Goal: Task Accomplishment & Management: Manage account settings

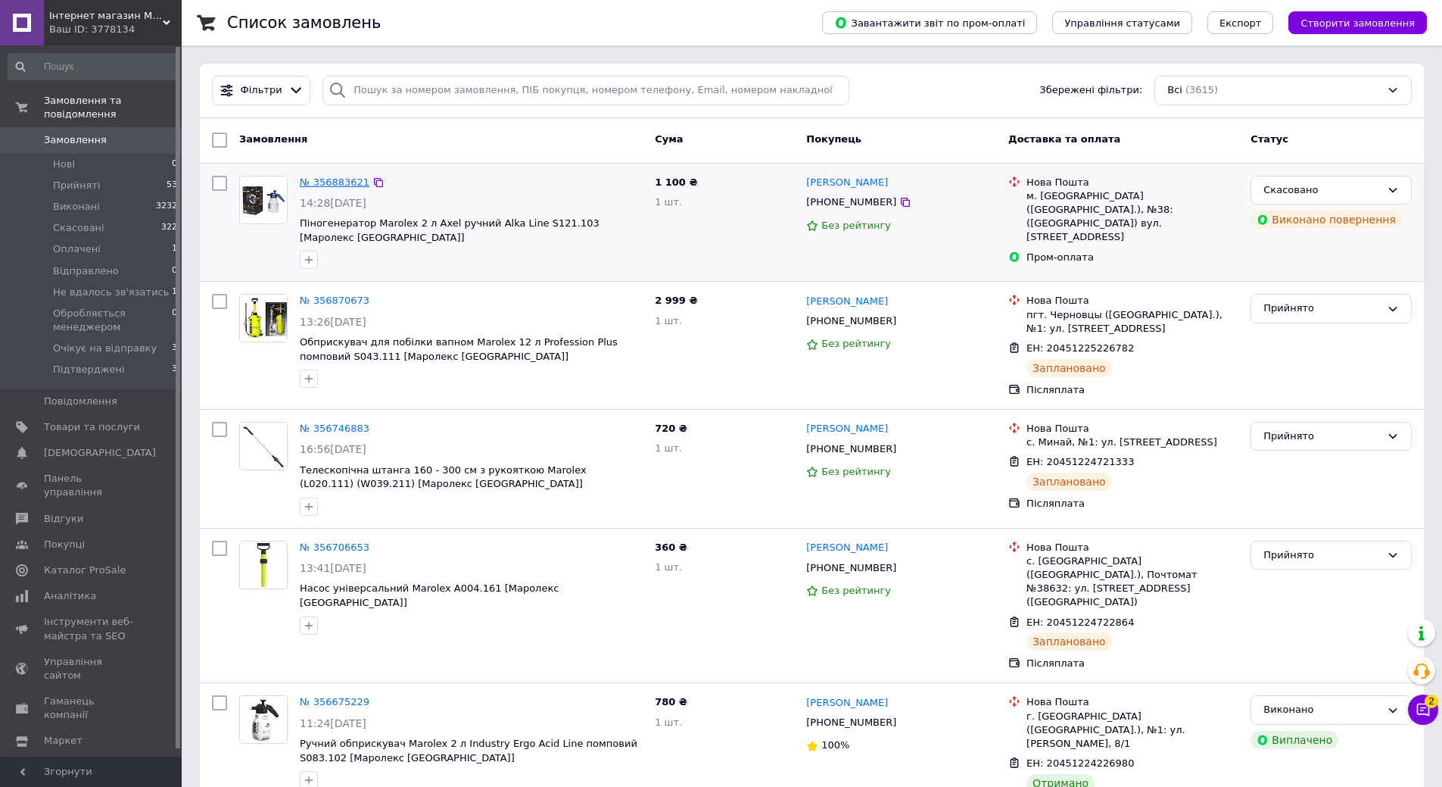
click at [313, 184] on link "№ 356883621" at bounding box center [335, 181] width 70 height 11
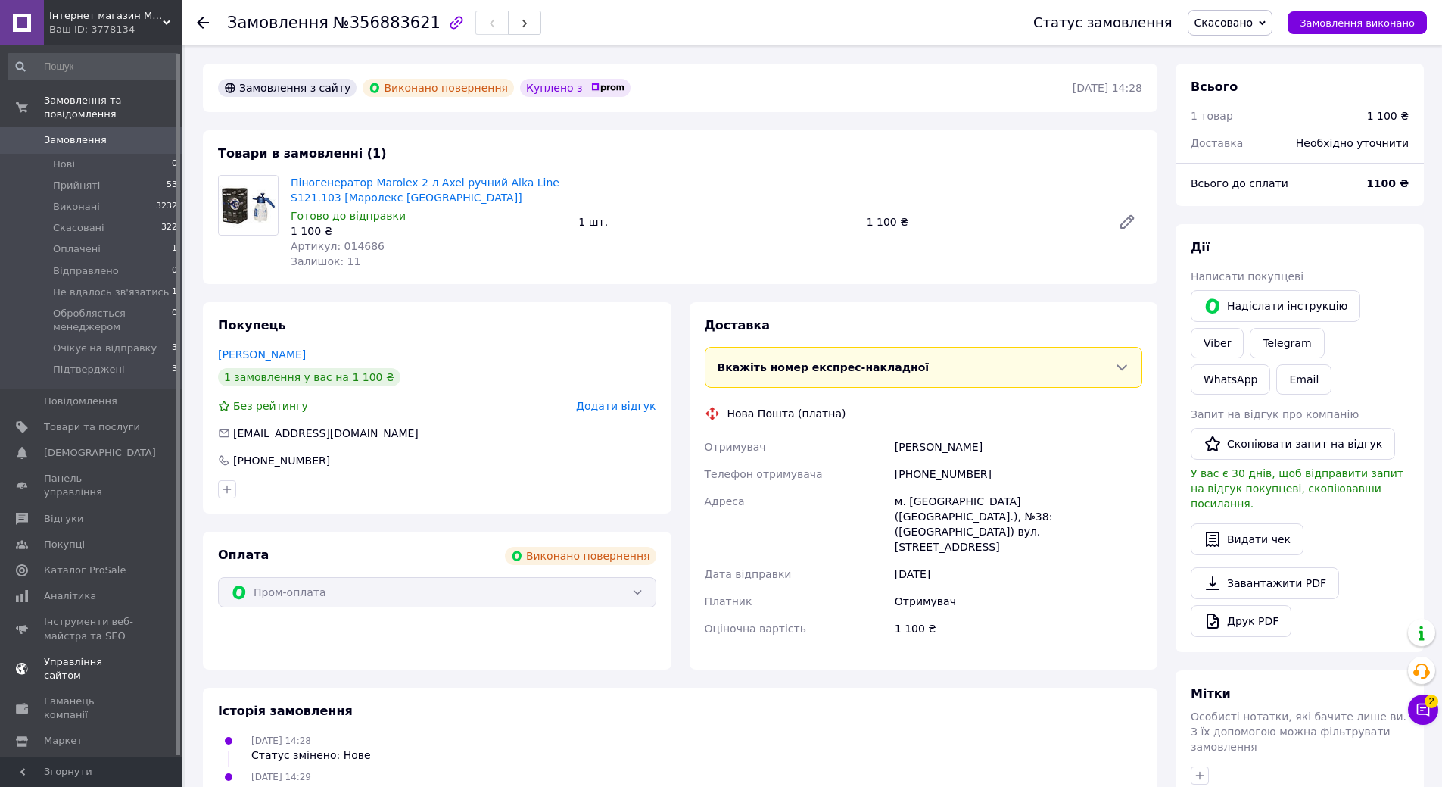
scroll to position [8, 0]
click at [155, 30] on div "Ваш ID: 3778134" at bounding box center [115, 30] width 132 height 14
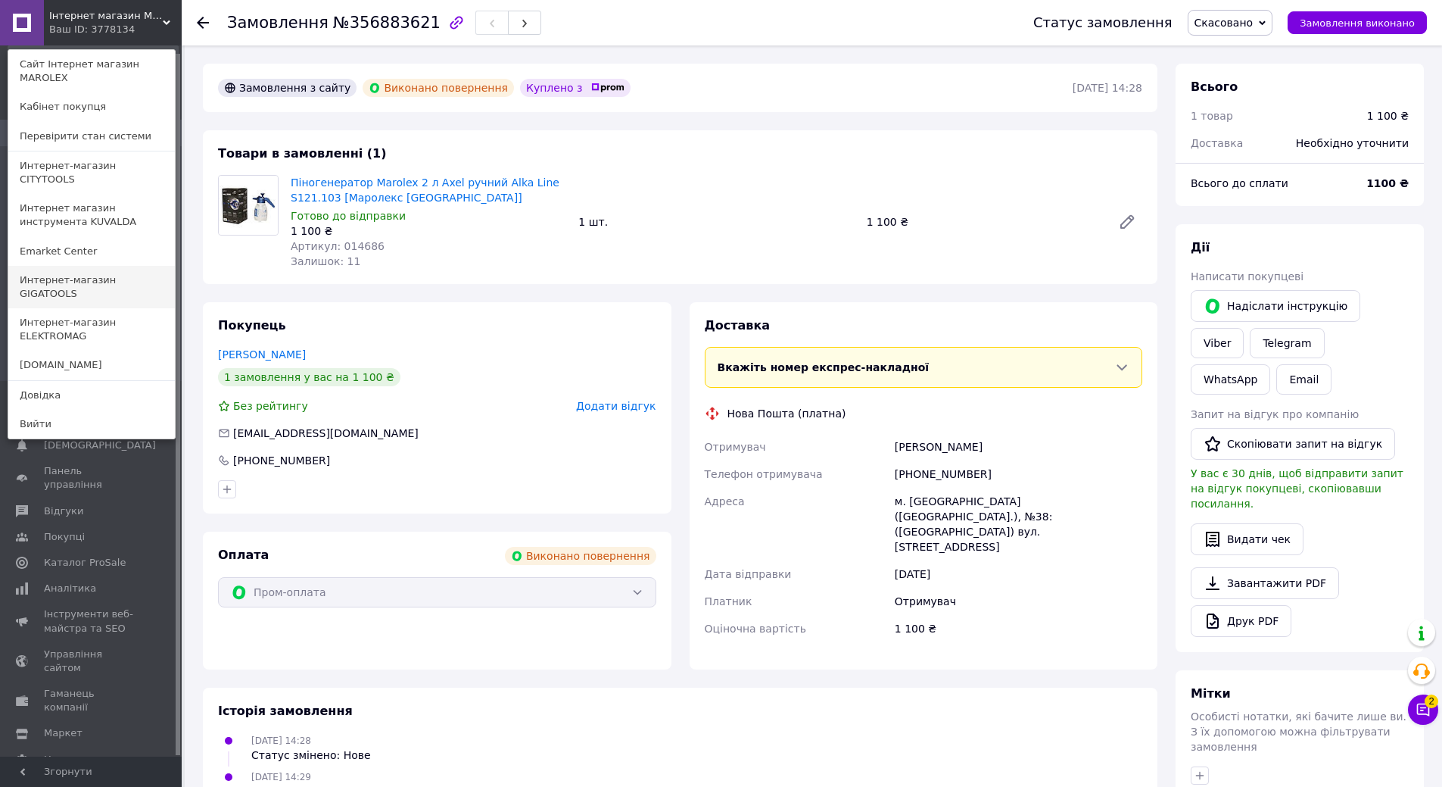
click at [131, 266] on link "Интернет-магазин GIGATOOLS" at bounding box center [91, 287] width 167 height 42
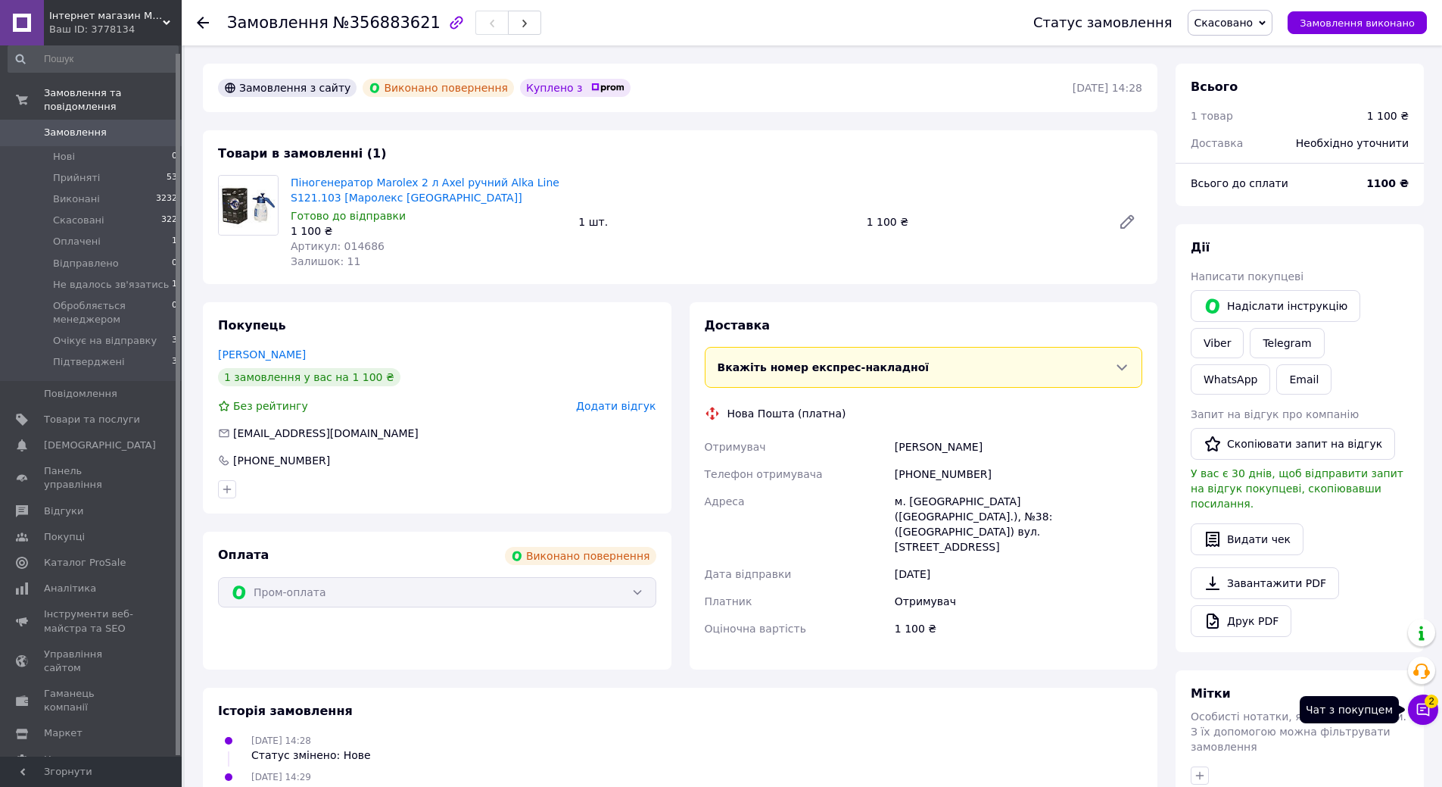
click at [1427, 710] on icon at bounding box center [1423, 709] width 15 height 15
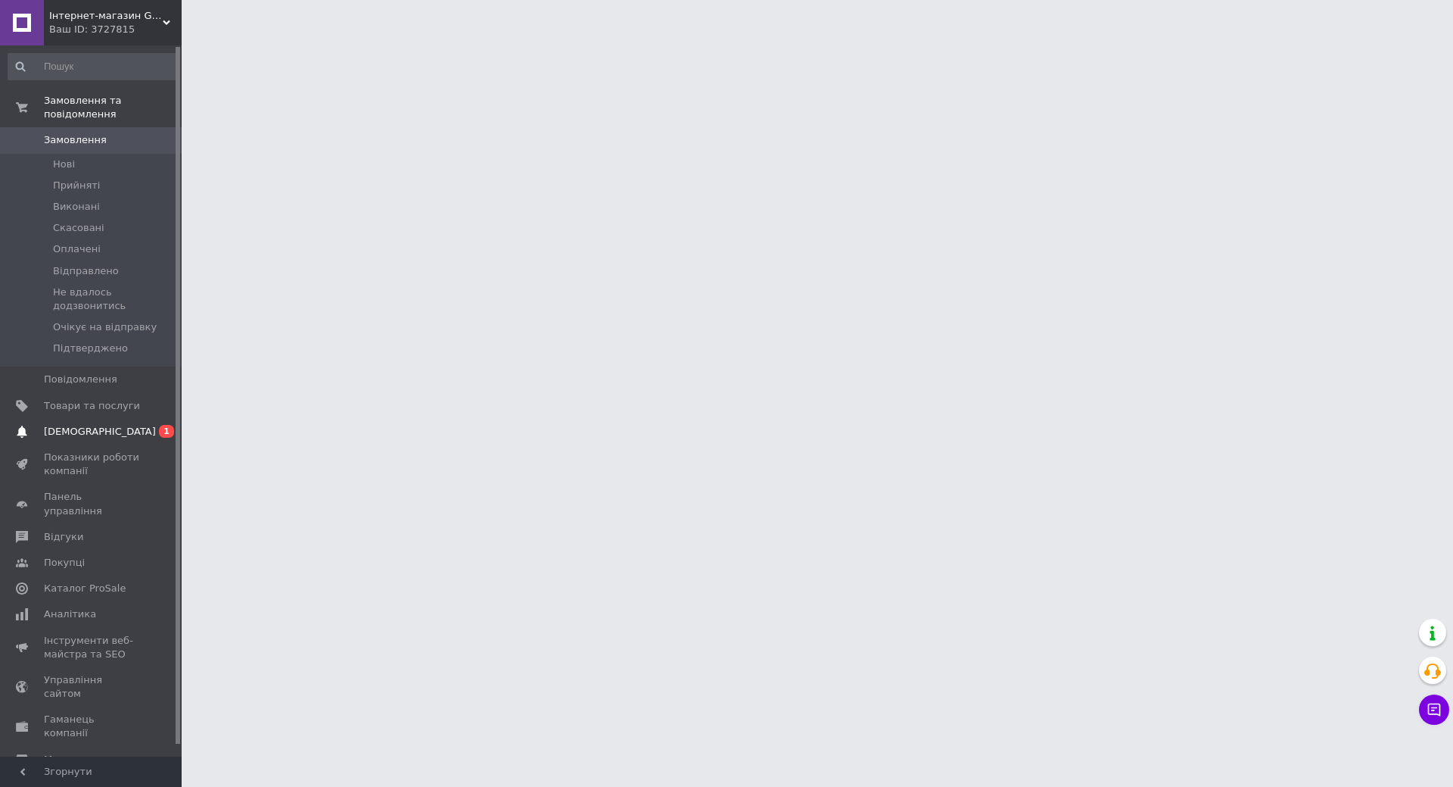
click at [99, 425] on span "[DEMOGRAPHIC_DATA]" at bounding box center [92, 432] width 96 height 14
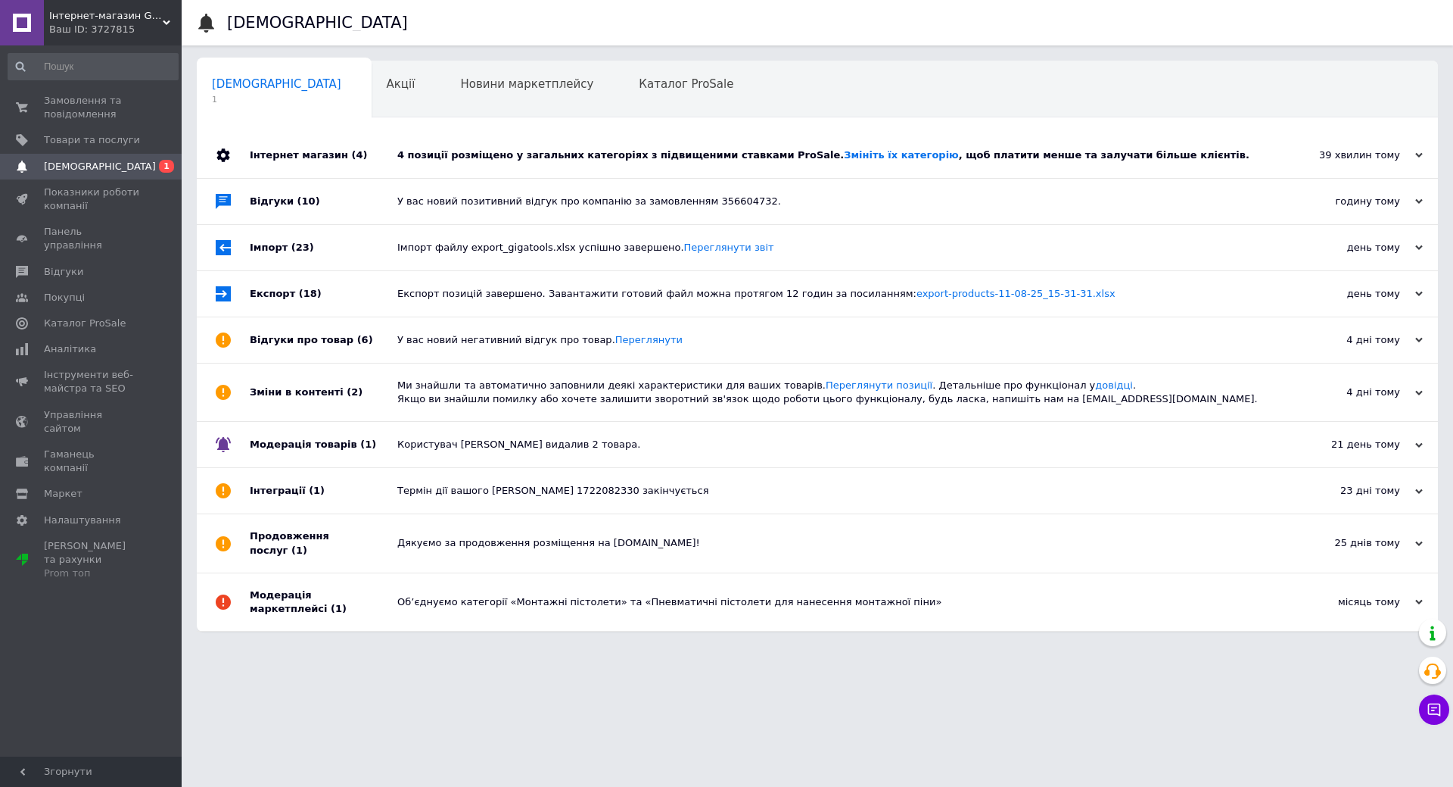
click at [1229, 143] on div "4 позиції розміщено у загальних категоріях з підвищеними ставками ProSale. Змін…" at bounding box center [834, 154] width 874 height 45
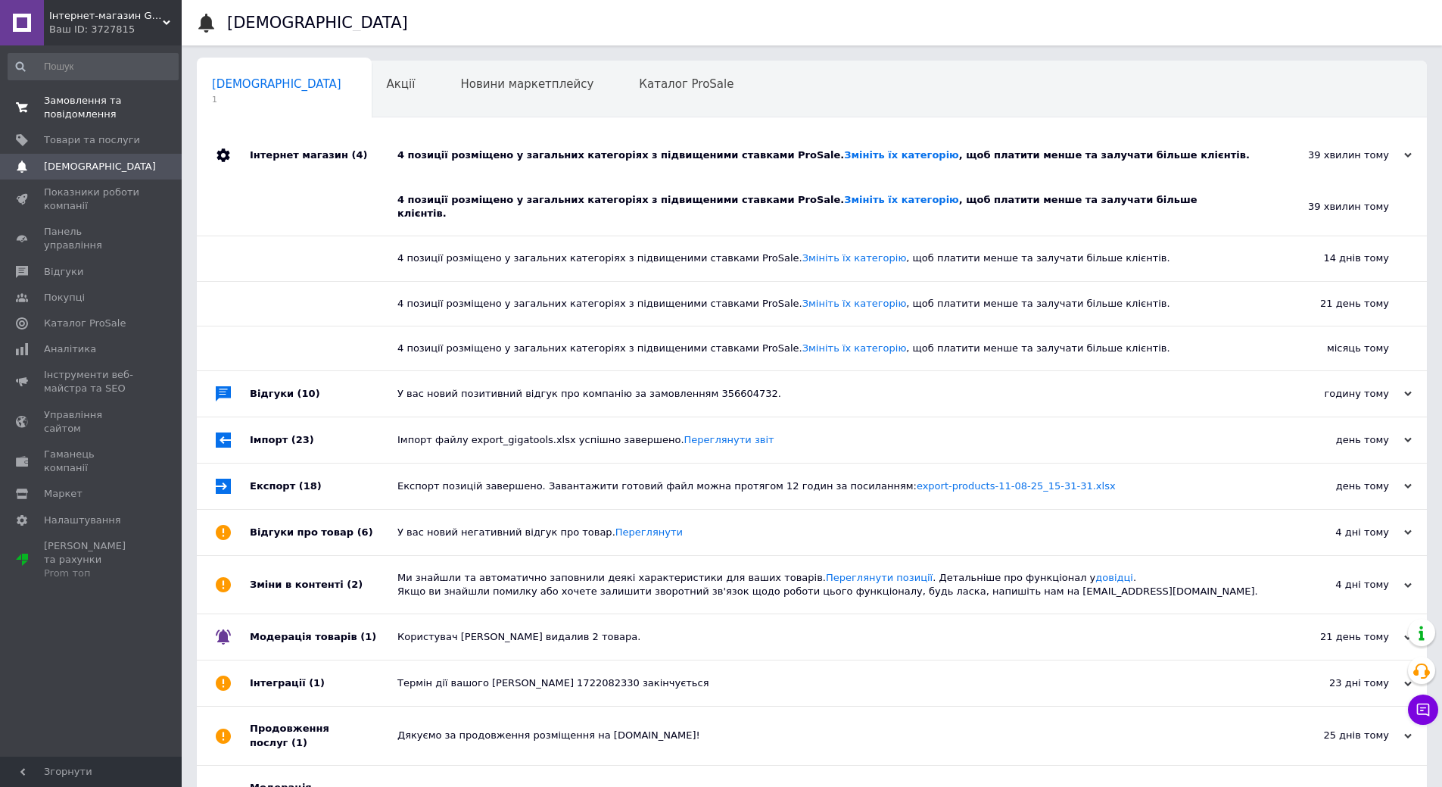
click at [83, 115] on span "Замовлення та повідомлення" at bounding box center [92, 107] width 96 height 27
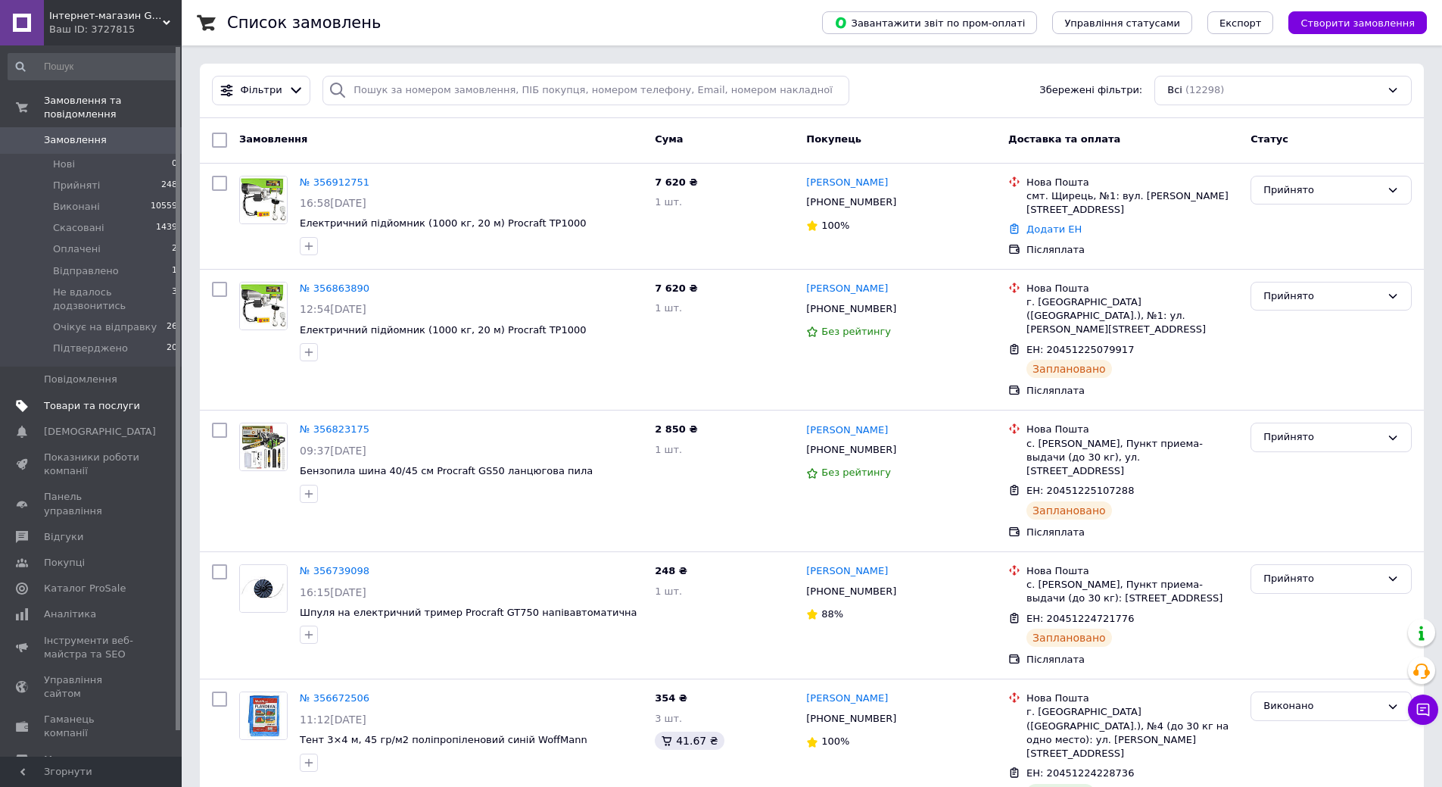
click at [92, 402] on link "Товари та послуги" at bounding box center [93, 406] width 186 height 26
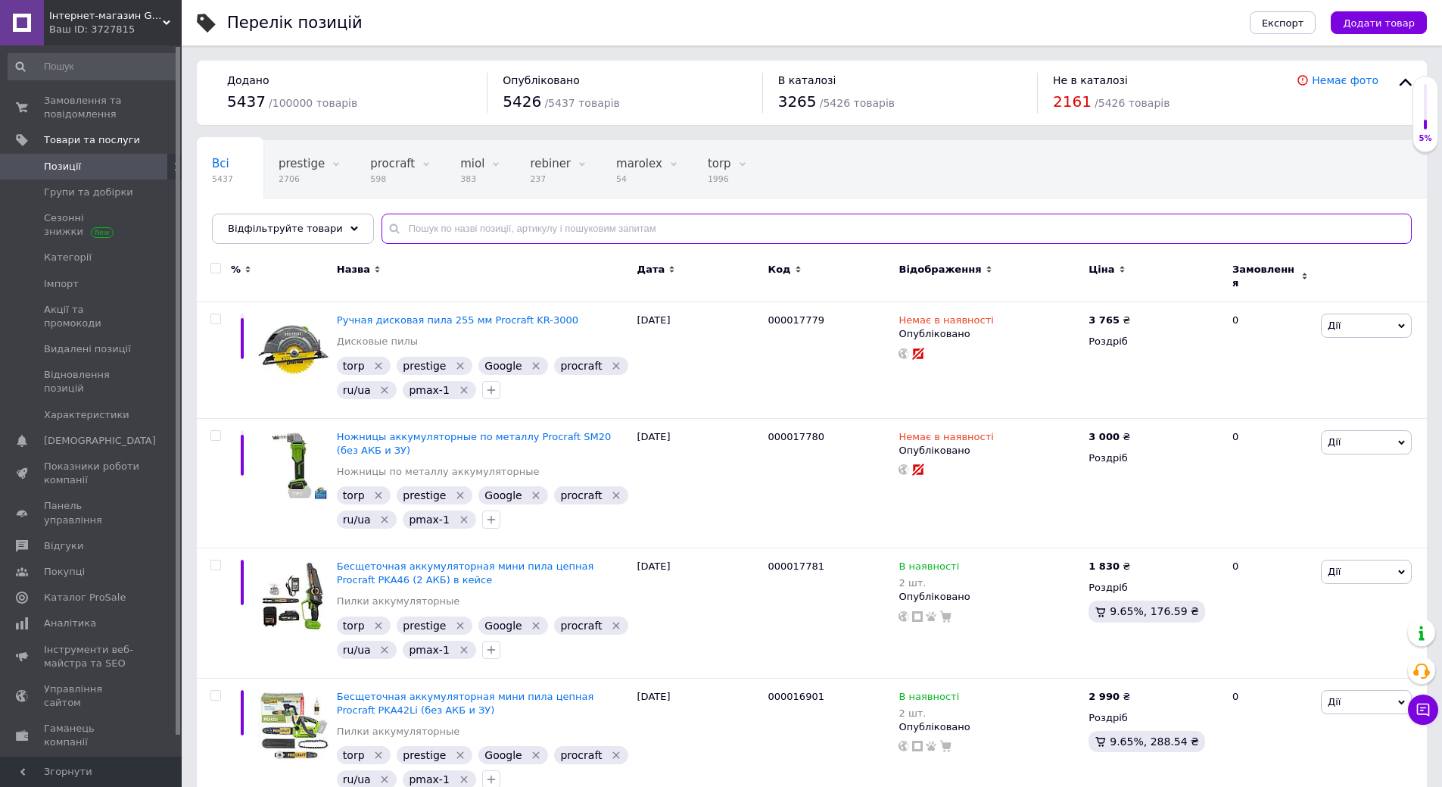
click at [414, 227] on input "text" at bounding box center [897, 228] width 1030 height 30
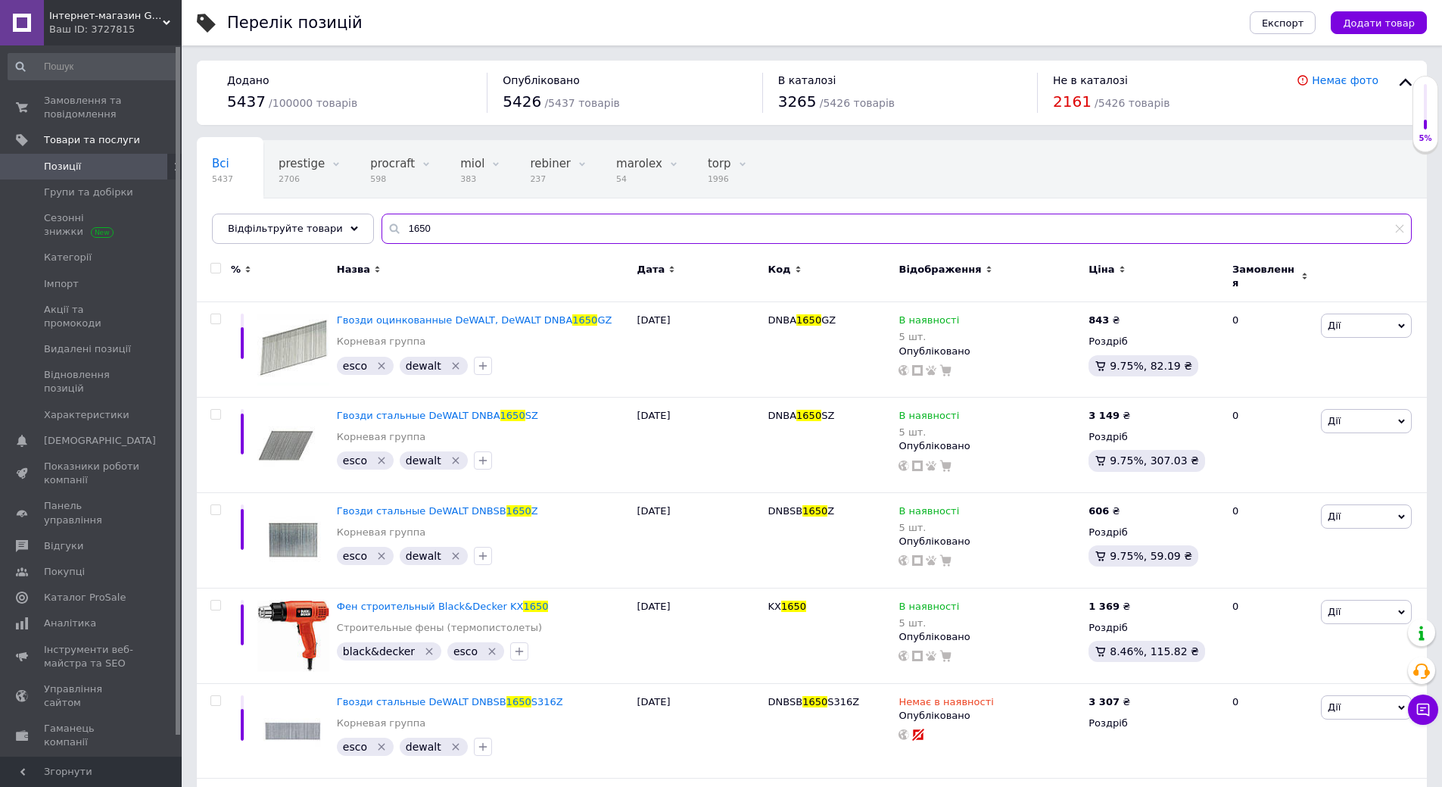
click at [438, 225] on input "1650" at bounding box center [897, 228] width 1030 height 30
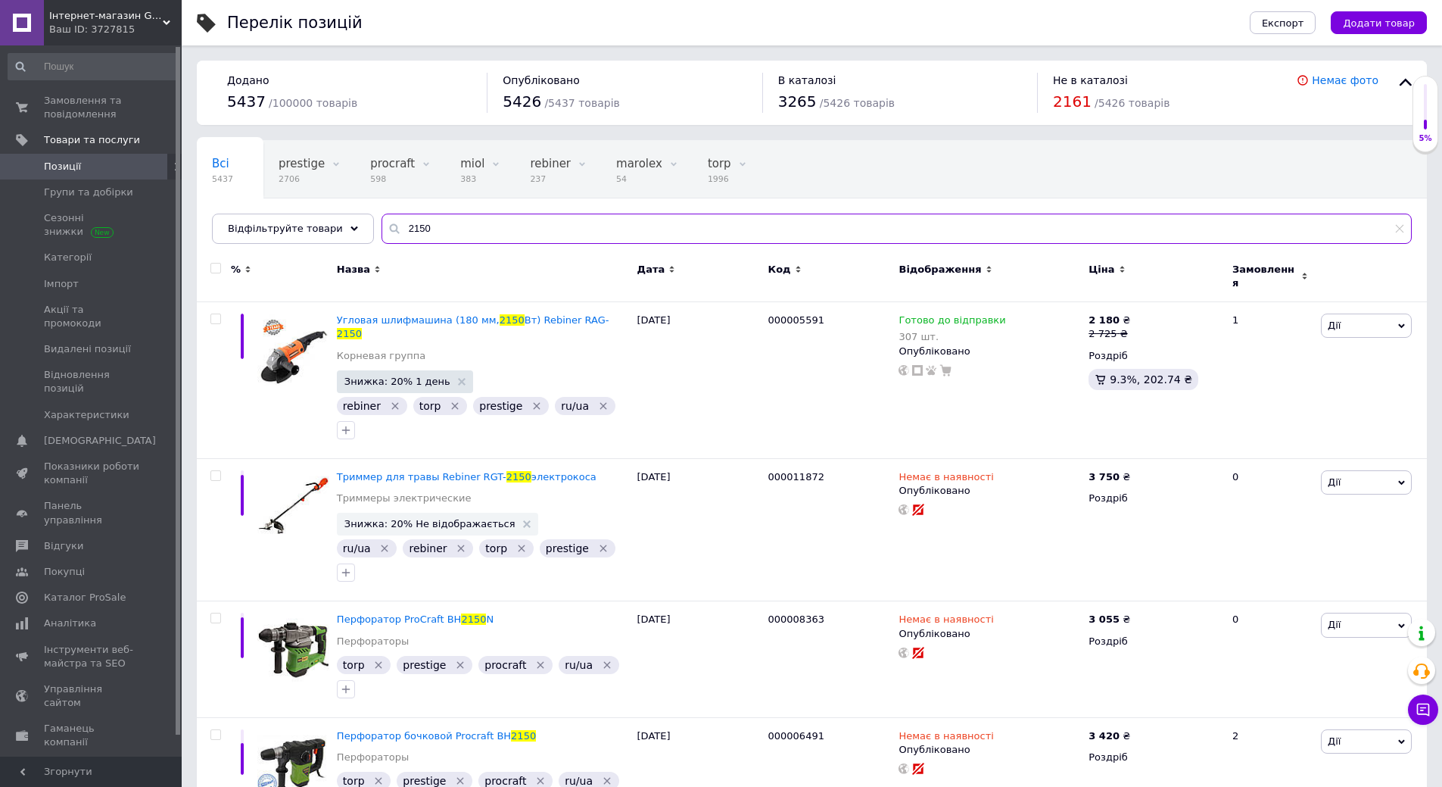
click at [444, 236] on input "2150" at bounding box center [897, 228] width 1030 height 30
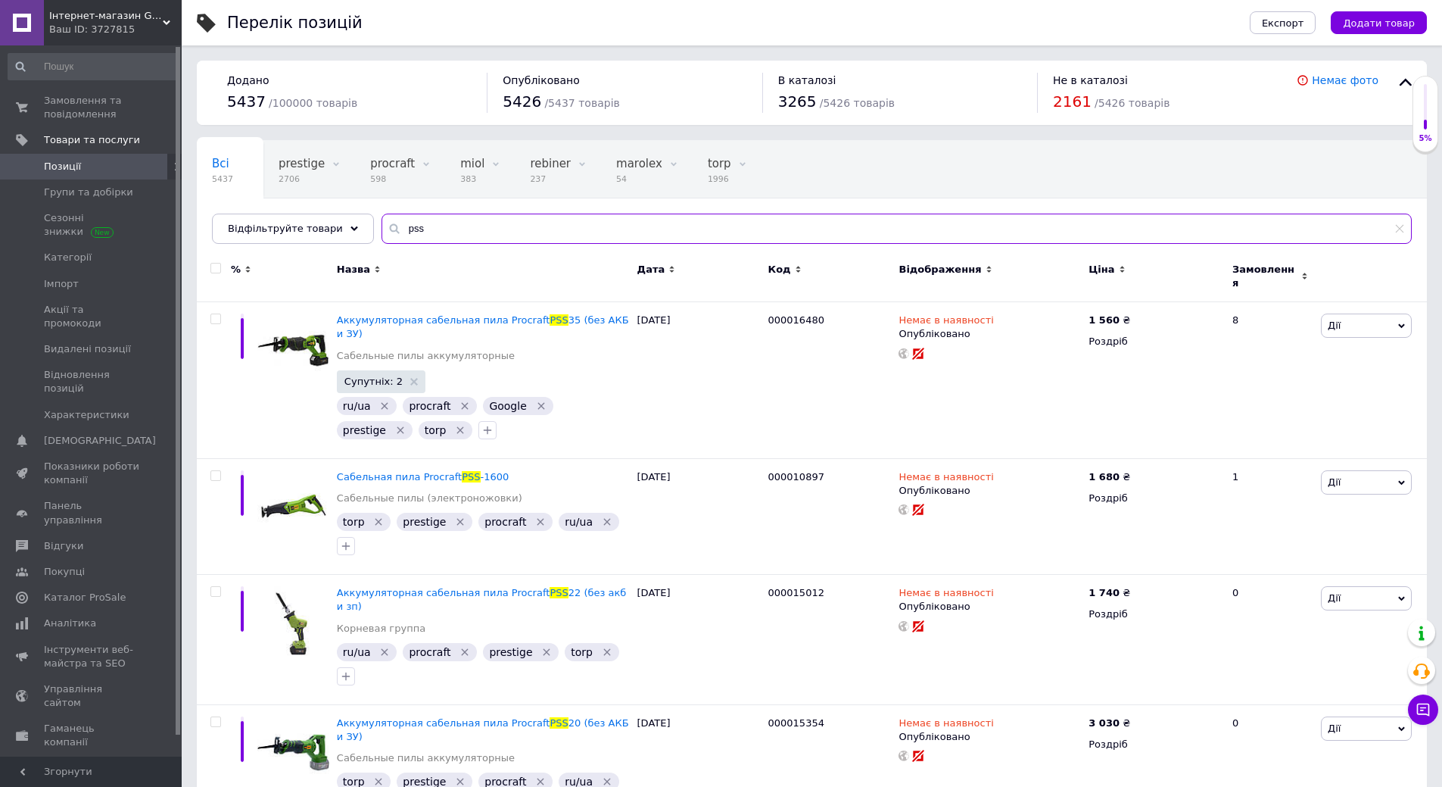
click at [469, 213] on input "pss" at bounding box center [897, 228] width 1030 height 30
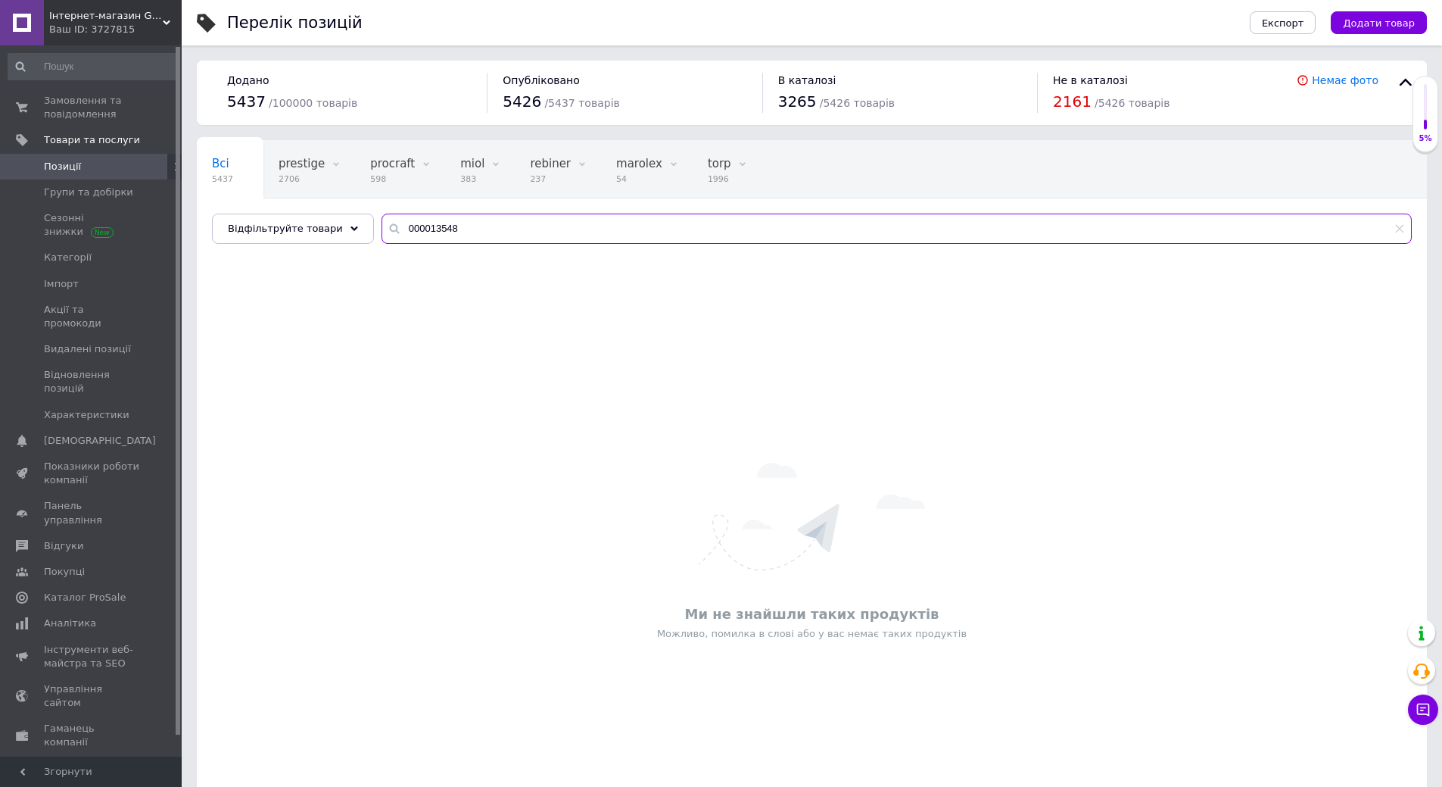
type input "000013548"
click at [730, 344] on div "Ми не знайшли таких продуктів Можливо, помилка в слові або у вас немає таких пр…" at bounding box center [812, 551] width 1230 height 571
